Goal: Download file/media

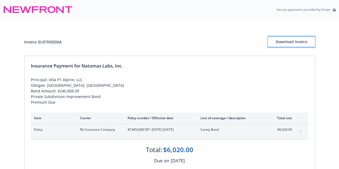
click at [279, 39] on div "Download Invoice" at bounding box center [291, 42] width 47 height 10
click at [295, 39] on div "Download Invoice" at bounding box center [291, 42] width 47 height 10
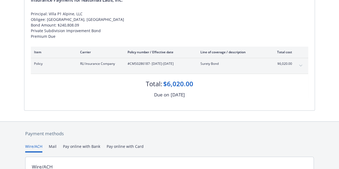
scroll to position [54, 0]
